Goal: Obtain resource: Download file/media

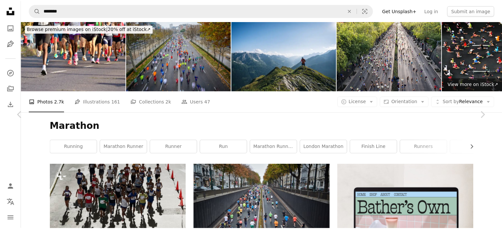
scroll to position [14318, 0]
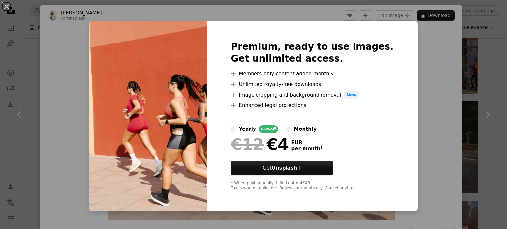
click at [460, 48] on div "An X shape Premium, ready to use images. Get unlimited access. A plus sign Memb…" at bounding box center [253, 114] width 507 height 229
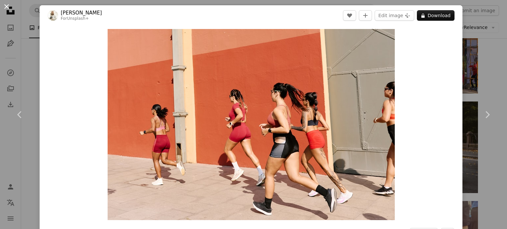
click at [6, 8] on button "An X shape" at bounding box center [7, 7] width 8 height 8
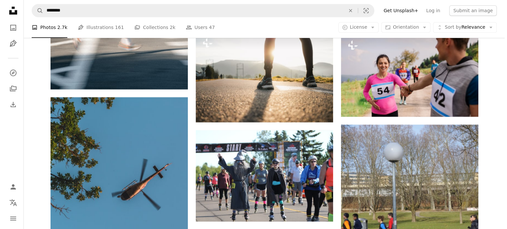
scroll to position [18046, 0]
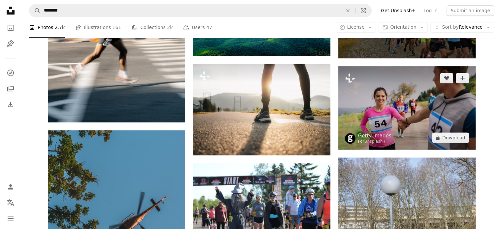
click at [359, 114] on img at bounding box center [406, 107] width 137 height 83
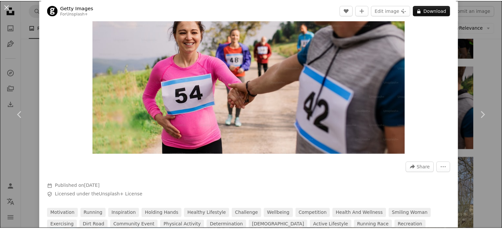
scroll to position [33, 0]
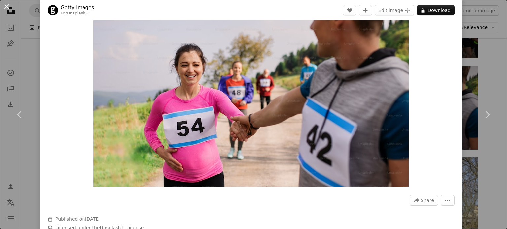
click at [9, 8] on button "An X shape" at bounding box center [7, 7] width 8 height 8
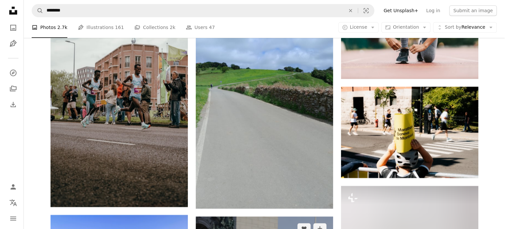
scroll to position [15539, 0]
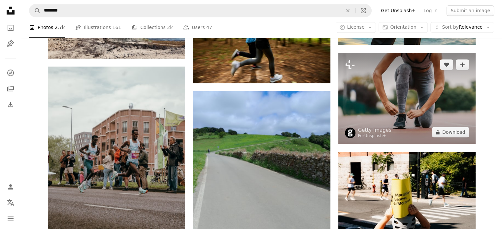
click at [378, 101] on img at bounding box center [406, 98] width 137 height 91
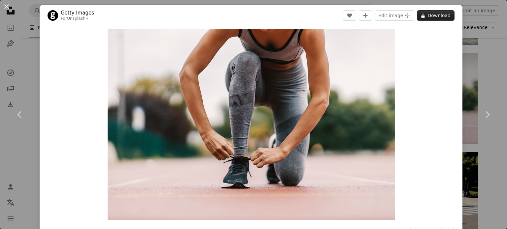
click at [430, 17] on button "A lock Download" at bounding box center [436, 15] width 38 height 11
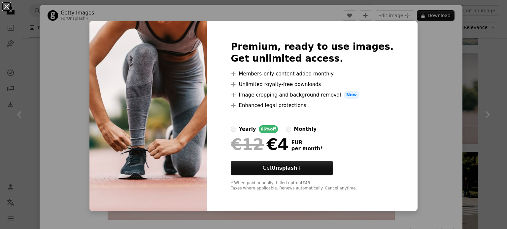
click at [8, 3] on button "An X shape" at bounding box center [7, 7] width 8 height 8
